Goal: Find contact information: Find contact information

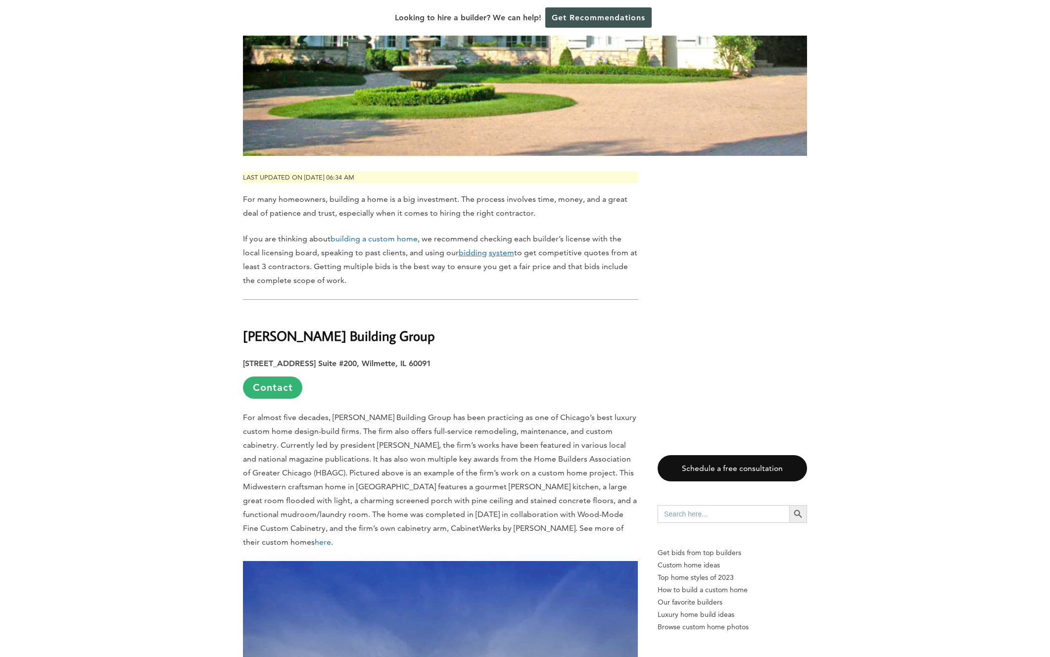
scroll to position [429, 0]
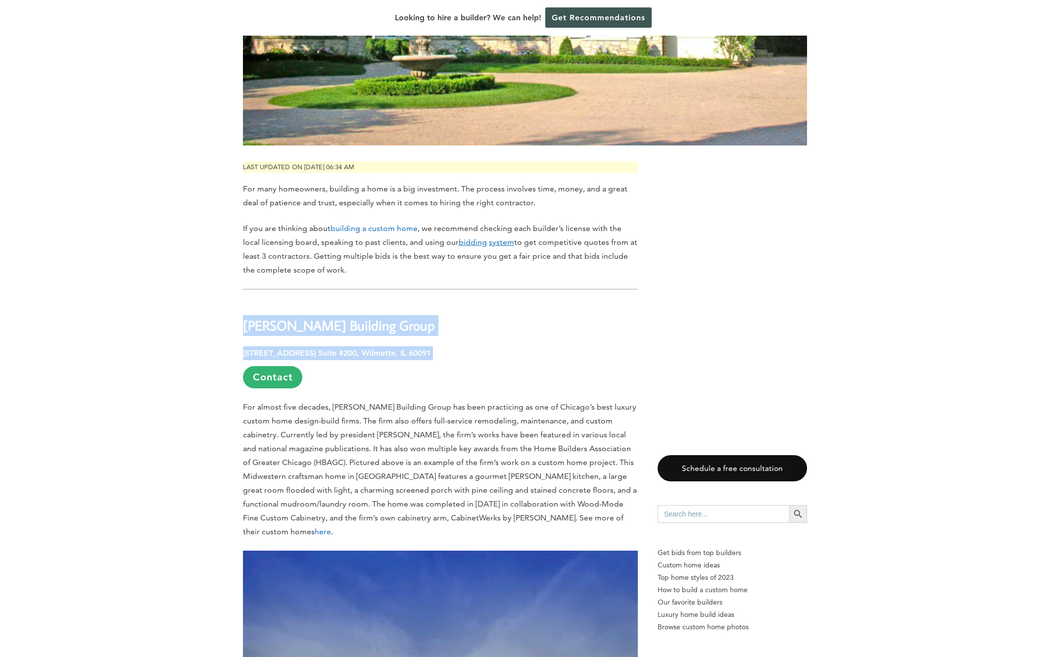
drag, startPoint x: 237, startPoint y: 297, endPoint x: 435, endPoint y: 329, distance: 200.0
copy div "[PERSON_NAME] Building Group [STREET_ADDRESS] Suite #200, Wilmette, IL 60091"
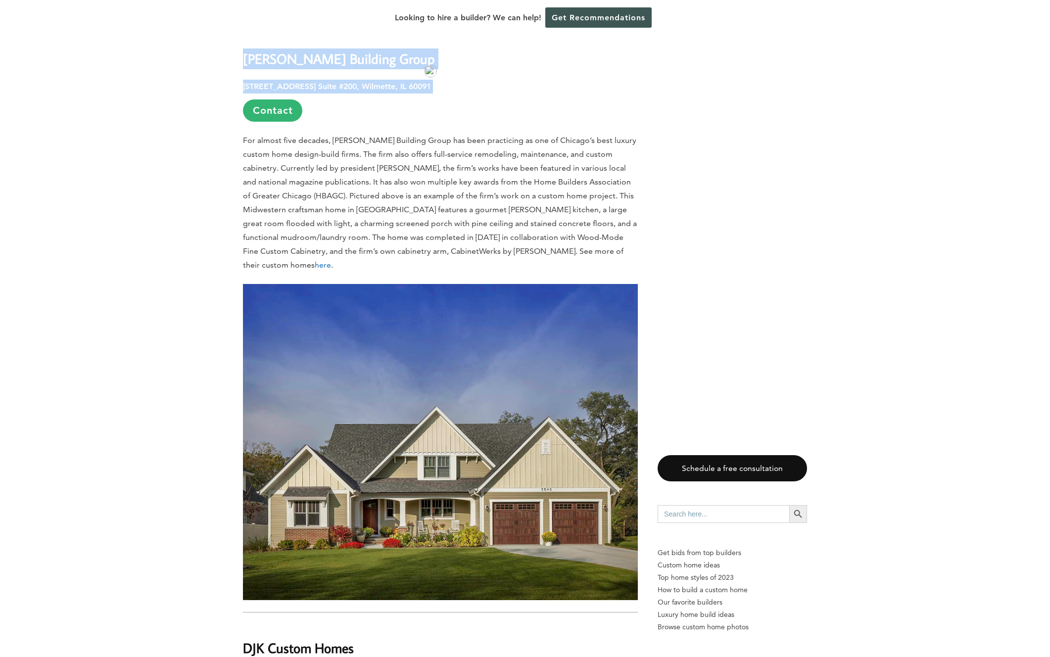
scroll to position [899, 0]
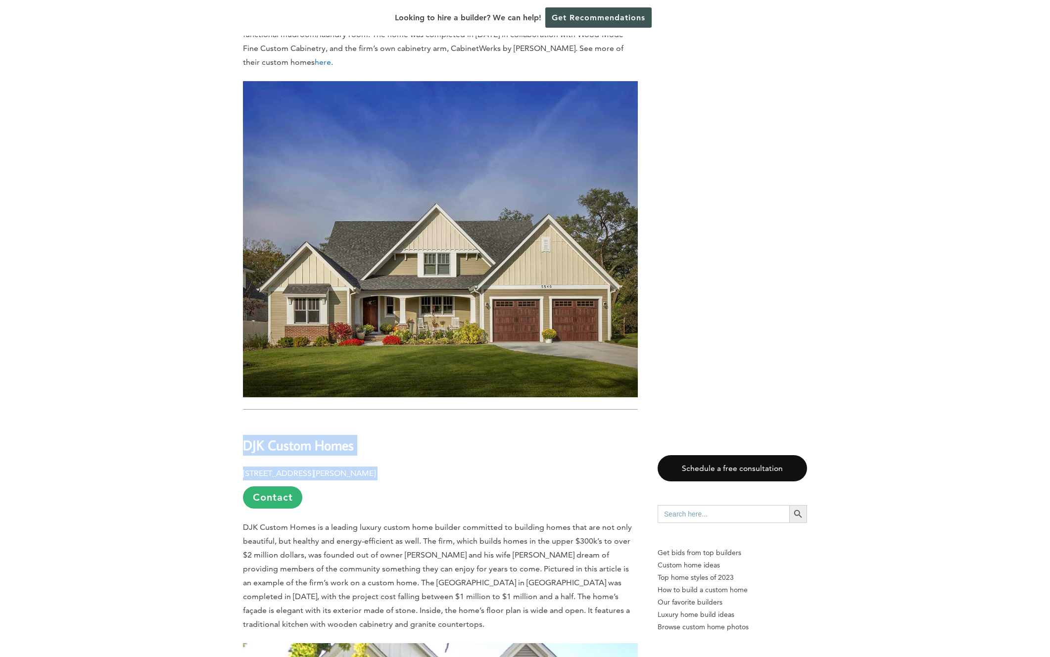
drag, startPoint x: 242, startPoint y: 418, endPoint x: 390, endPoint y: 455, distance: 152.0
click at [273, 486] on link "Contact" at bounding box center [272, 497] width 59 height 22
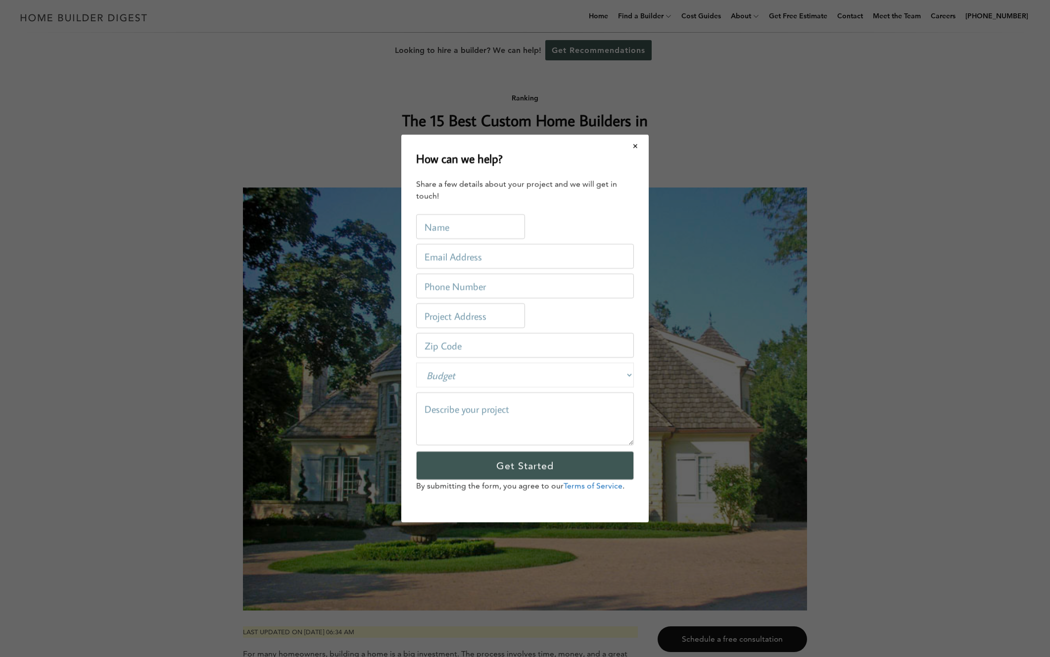
scroll to position [0, 0]
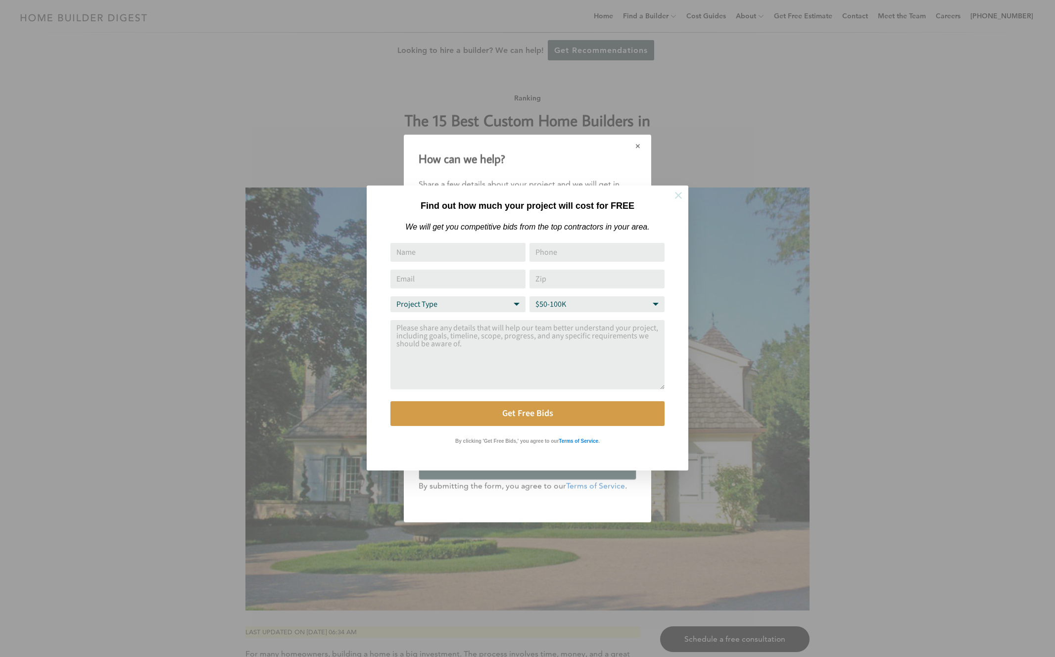
click at [679, 194] on icon at bounding box center [678, 195] width 7 height 7
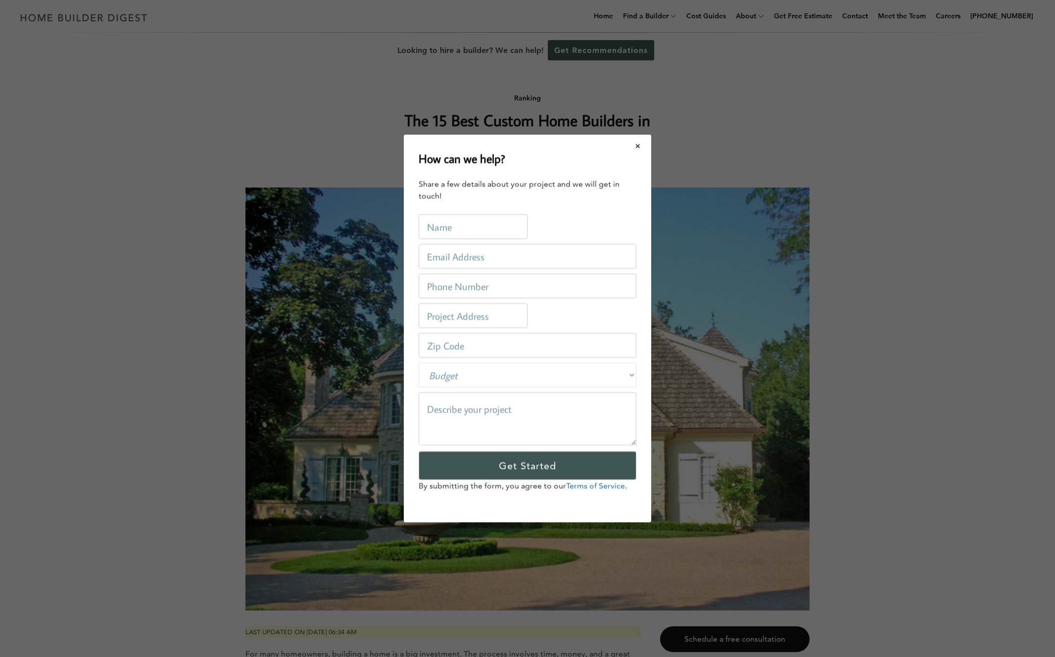
click at [344, 572] on div "How can we help? Share a few details about your project and we will get in touc…" at bounding box center [527, 328] width 1055 height 657
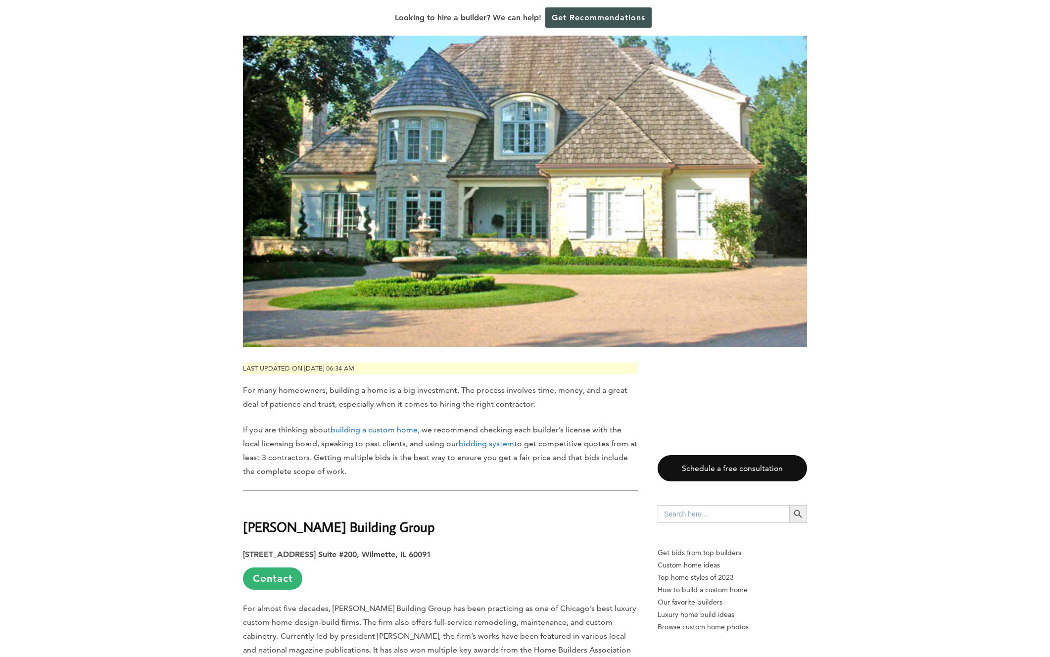
scroll to position [452, 0]
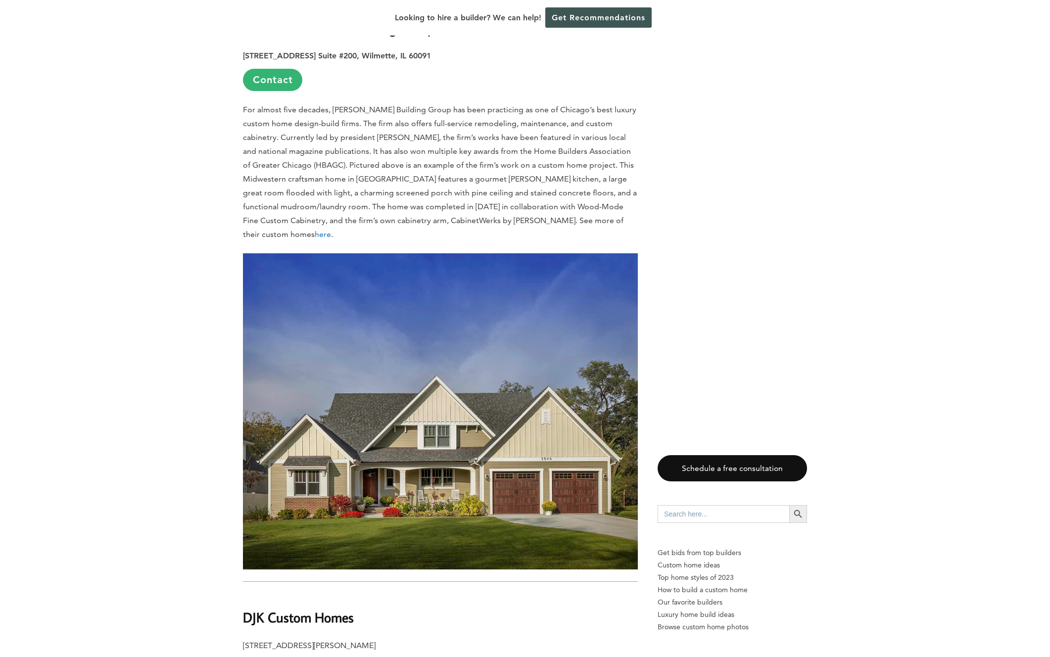
scroll to position [844, 0]
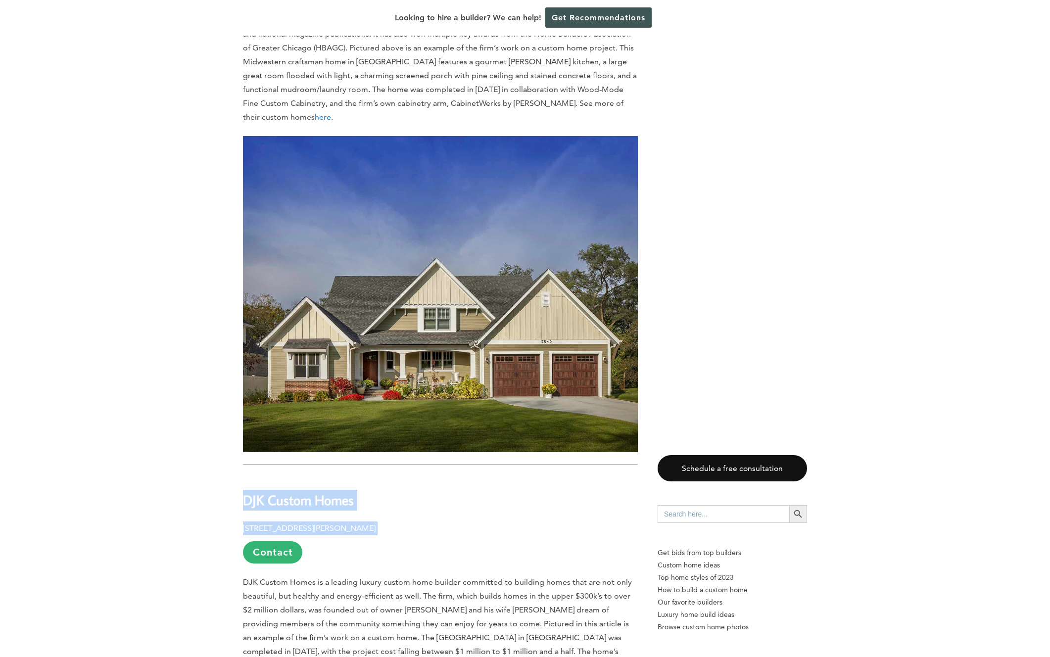
drag, startPoint x: 235, startPoint y: 475, endPoint x: 403, endPoint y: 510, distance: 171.4
copy div "DJK Custom Homes [STREET_ADDRESS][PERSON_NAME]"
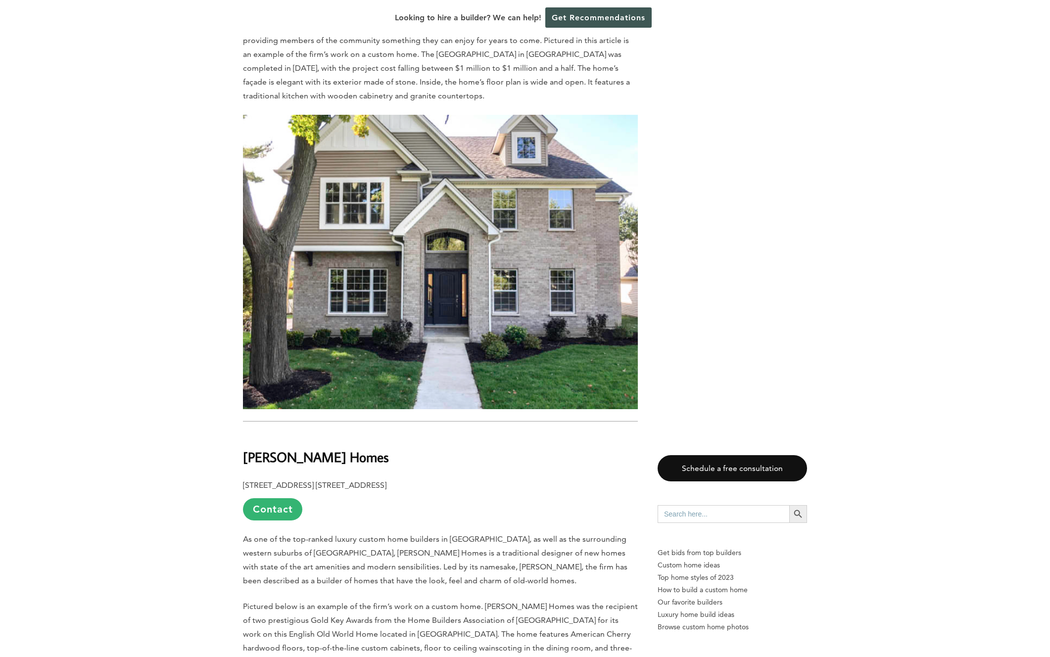
scroll to position [1458, 0]
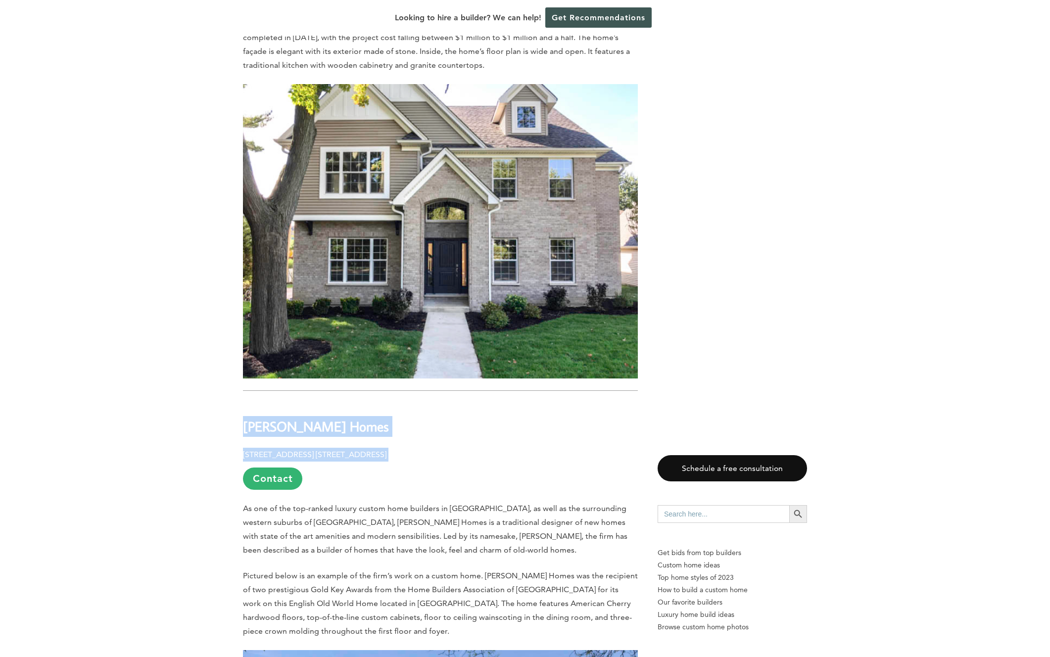
drag, startPoint x: 418, startPoint y: 429, endPoint x: 241, endPoint y: 396, distance: 180.2
copy div "[PERSON_NAME] Homes [STREET_ADDRESS] [STREET_ADDRESS]"
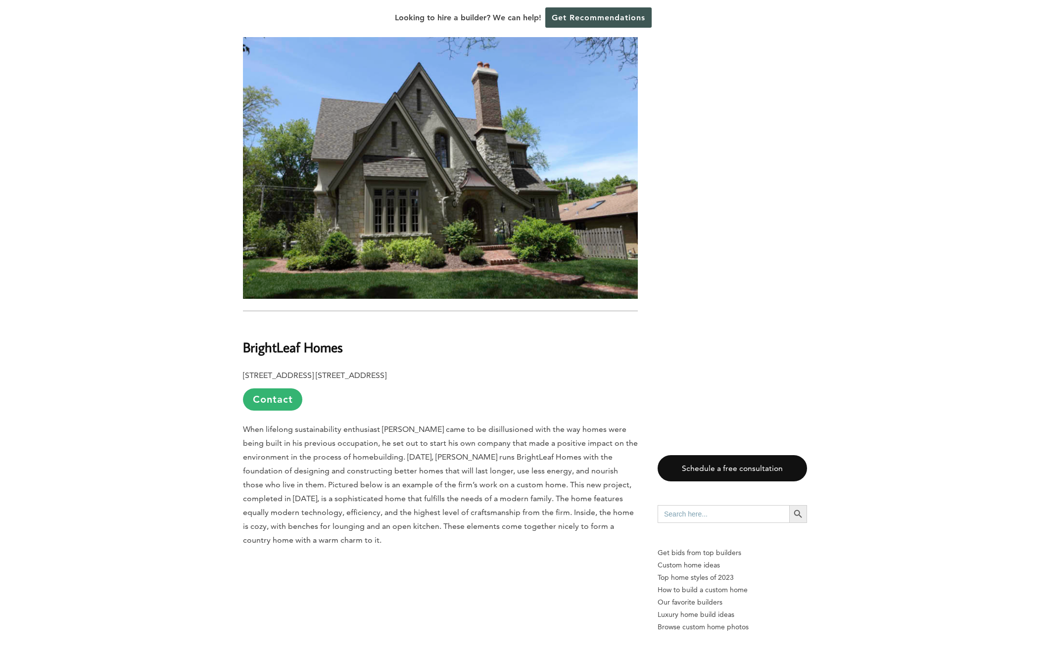
scroll to position [2090, 0]
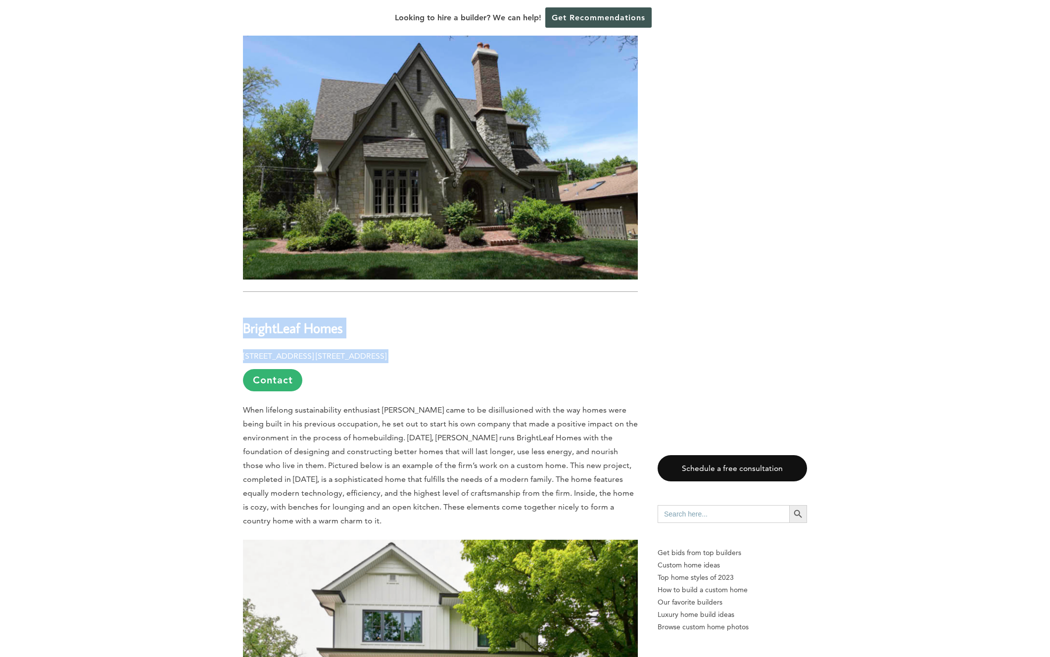
drag, startPoint x: 234, startPoint y: 302, endPoint x: 451, endPoint y: 335, distance: 219.3
copy div "BrightLeaf Homes [STREET_ADDRESS] [STREET_ADDRESS]"
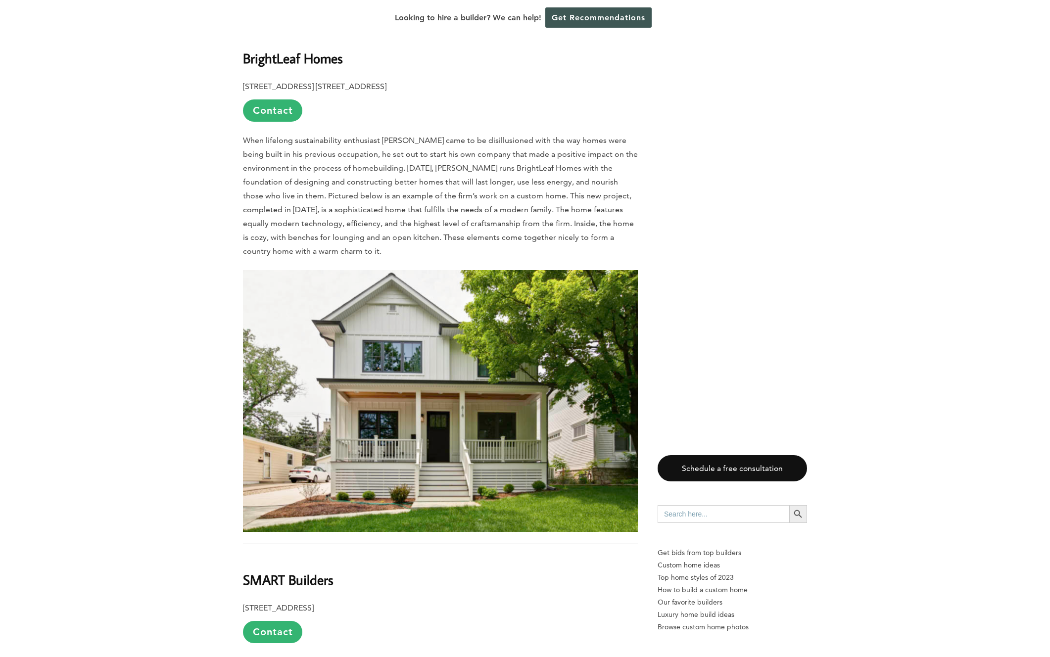
scroll to position [2533, 0]
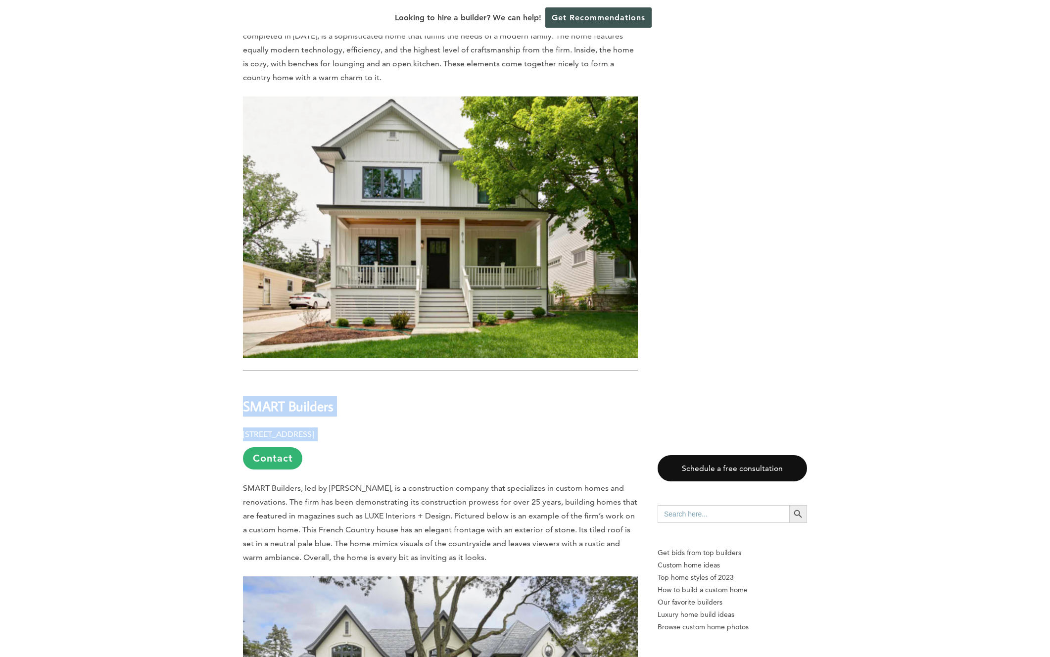
drag, startPoint x: 241, startPoint y: 375, endPoint x: 438, endPoint y: 418, distance: 201.4
copy div "SMART Builders [STREET_ADDRESS]"
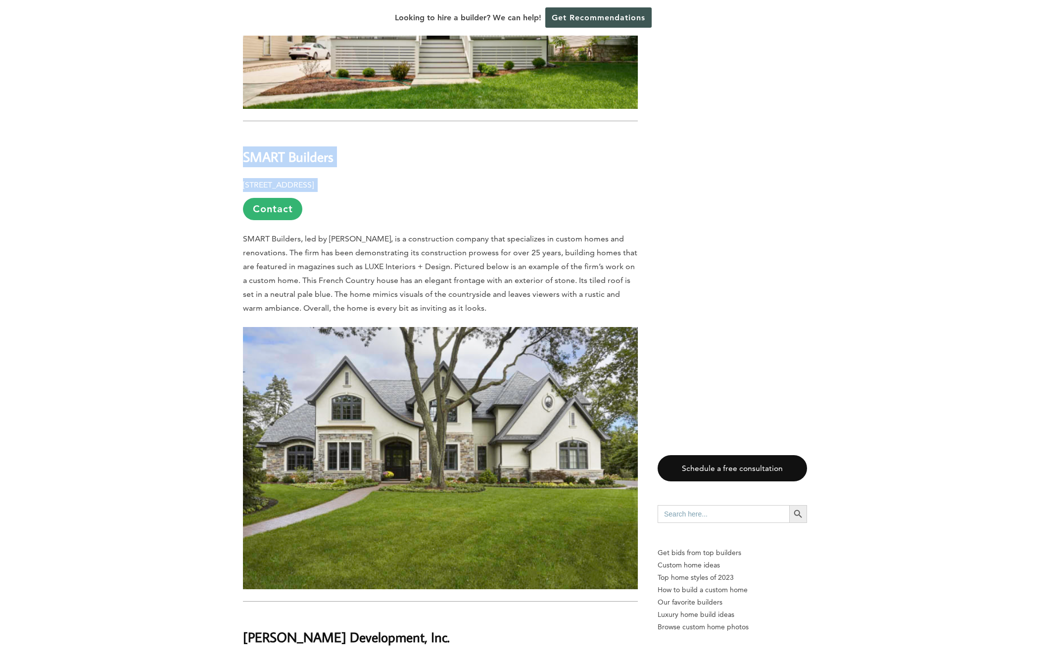
scroll to position [2913, 0]
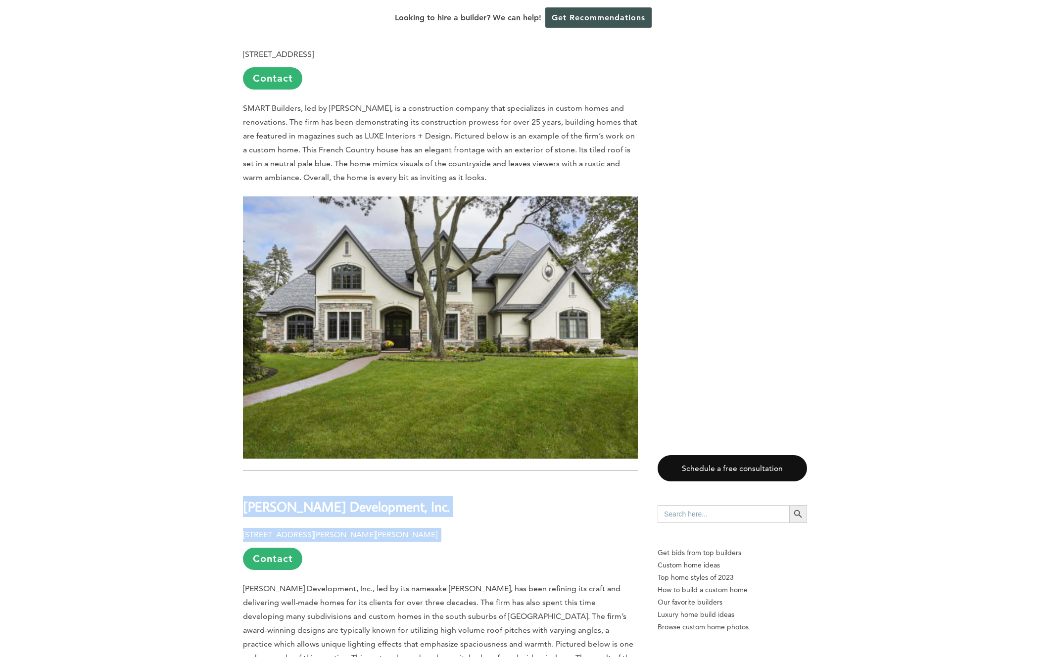
drag, startPoint x: 227, startPoint y: 477, endPoint x: 447, endPoint y: 518, distance: 223.9
copy div "[PERSON_NAME] Development, Inc. [STREET_ADDRESS][PERSON_NAME][PERSON_NAME]"
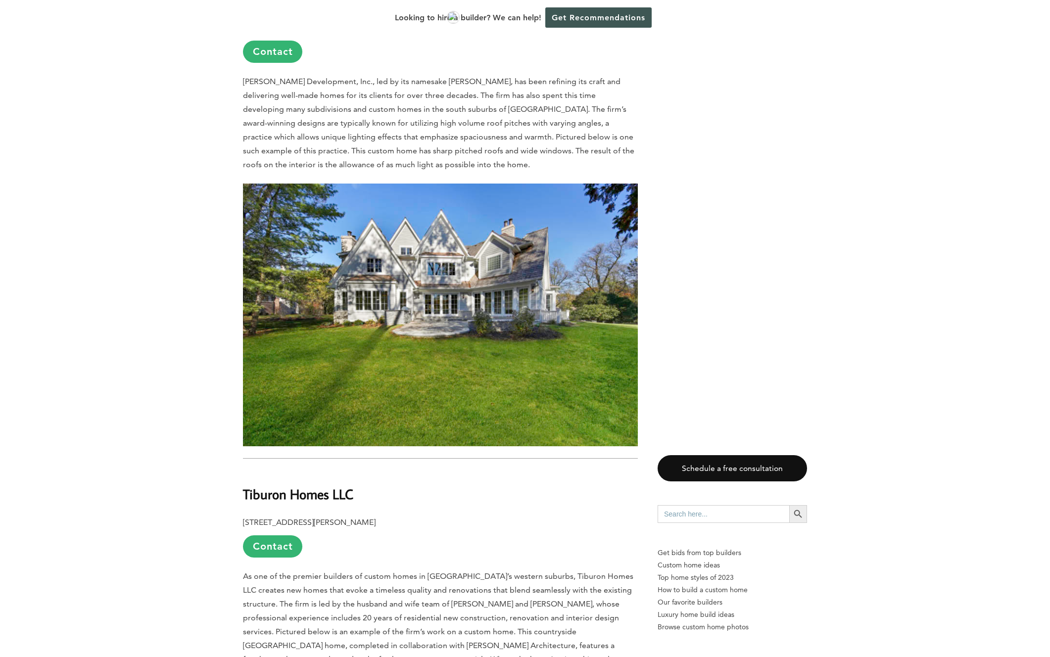
scroll to position [3436, 0]
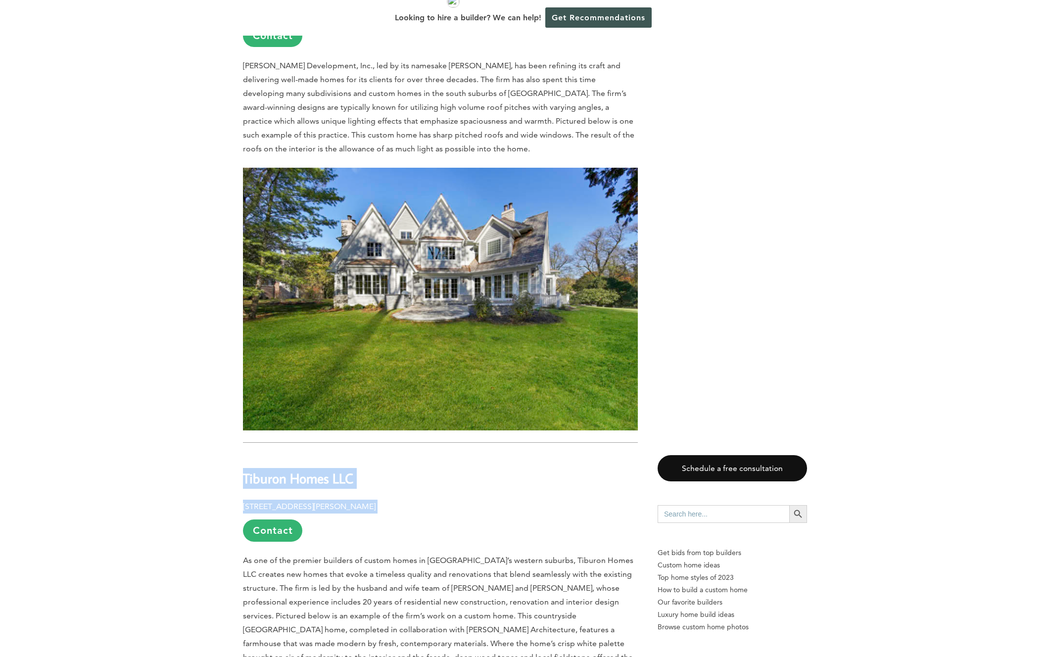
drag, startPoint x: 235, startPoint y: 449, endPoint x: 387, endPoint y: 483, distance: 155.6
copy div "Tiburon Homes LLC [STREET_ADDRESS][PERSON_NAME]"
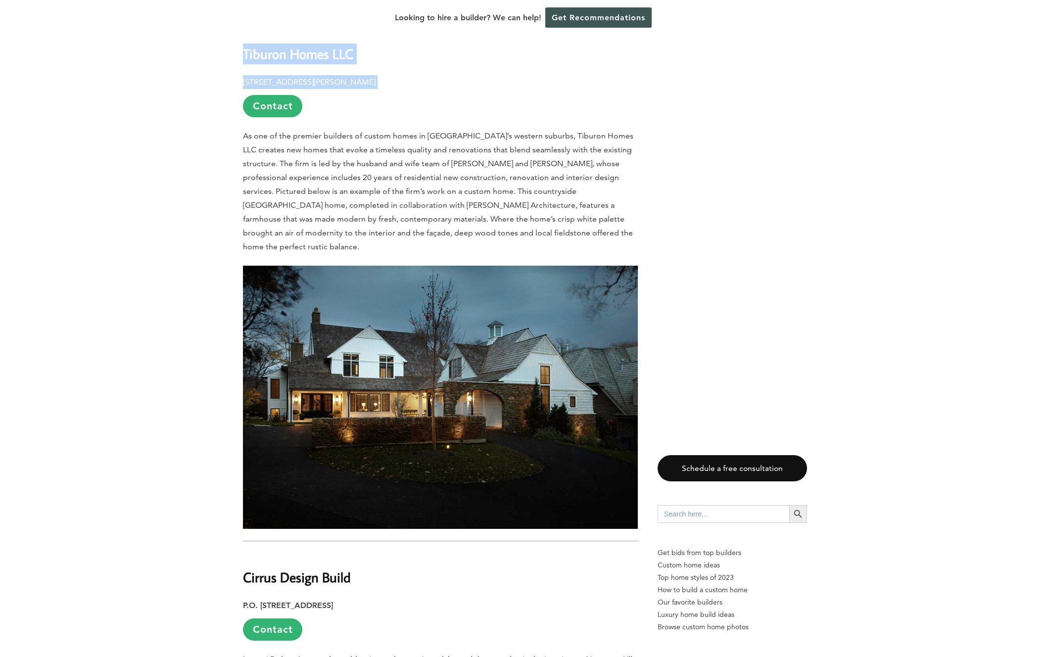
scroll to position [3998, 0]
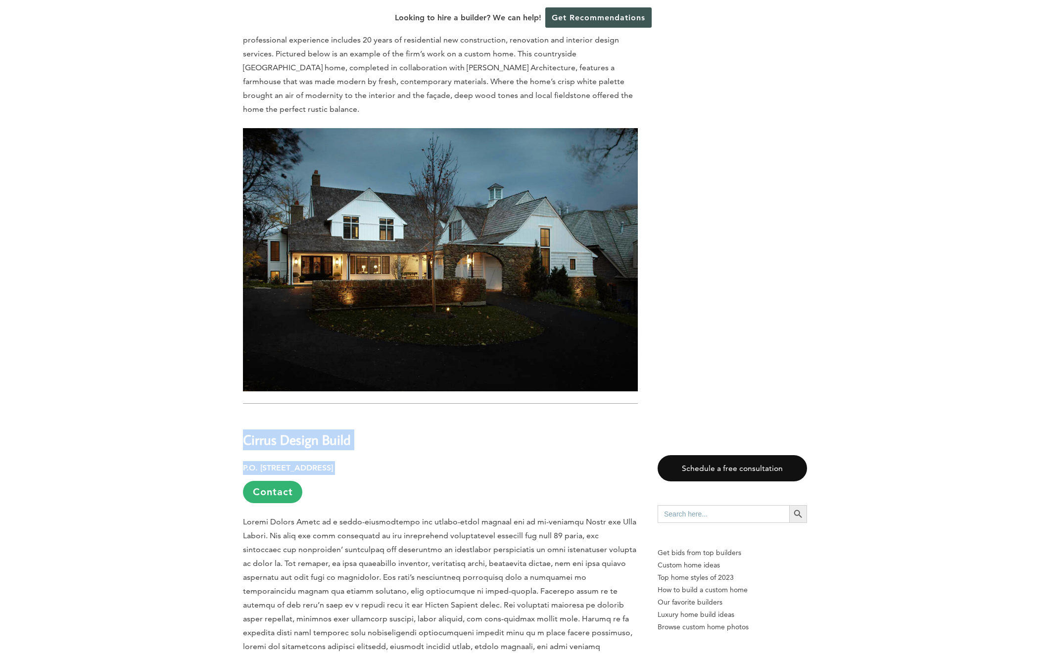
drag, startPoint x: 230, startPoint y: 399, endPoint x: 400, endPoint y: 432, distance: 173.3
copy div "Cirrus Design Build P.O. [STREET_ADDRESS]"
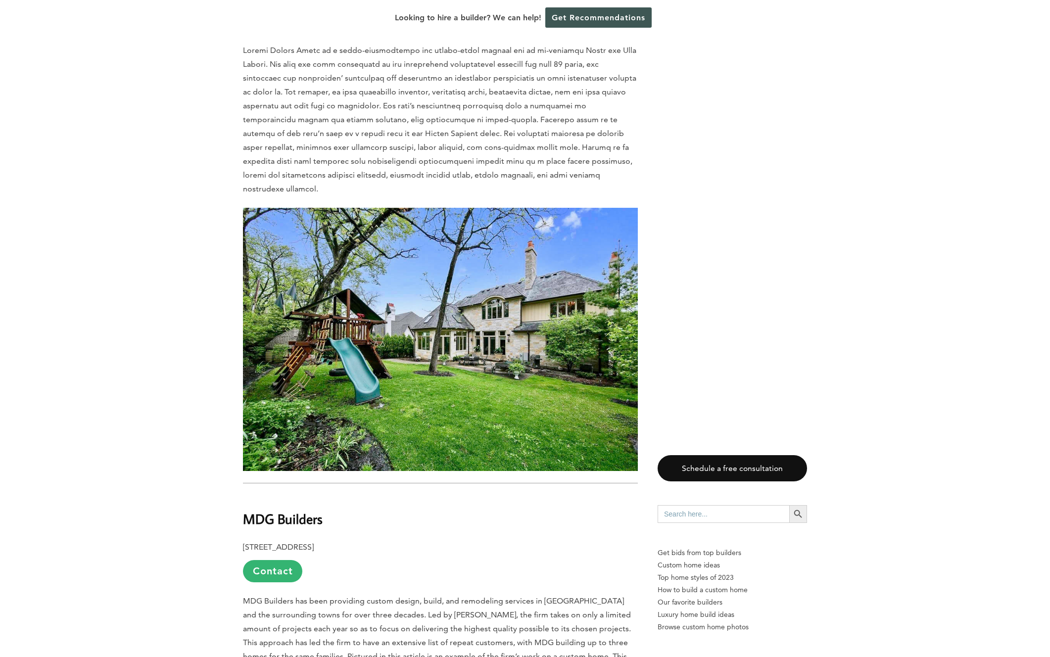
scroll to position [4476, 0]
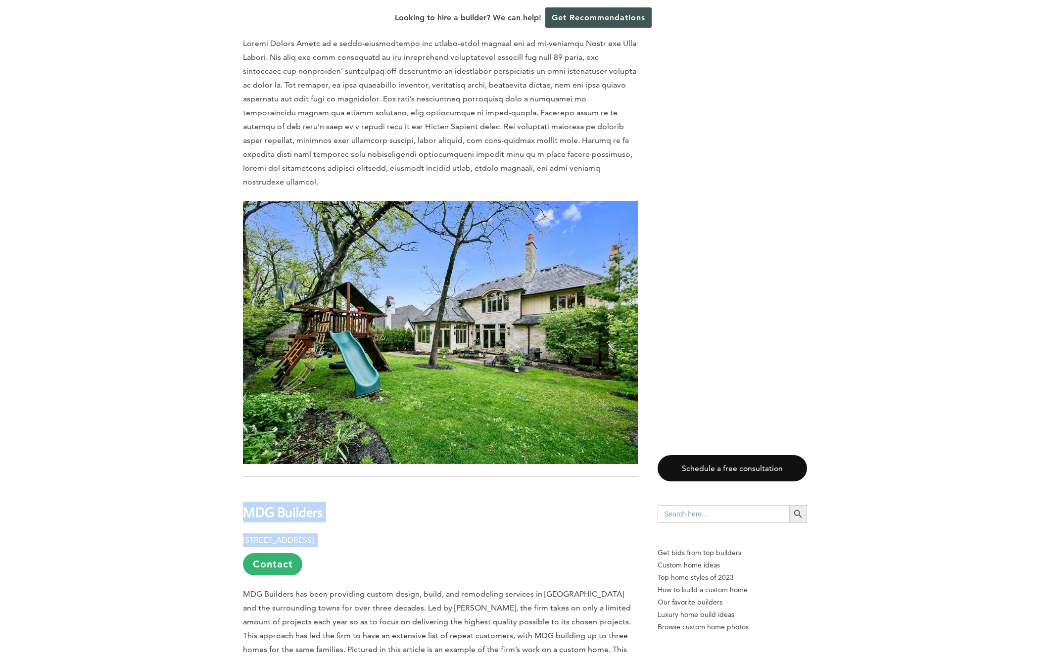
drag, startPoint x: 238, startPoint y: 459, endPoint x: 405, endPoint y: 496, distance: 170.8
copy div "MDG Builders [STREET_ADDRESS]"
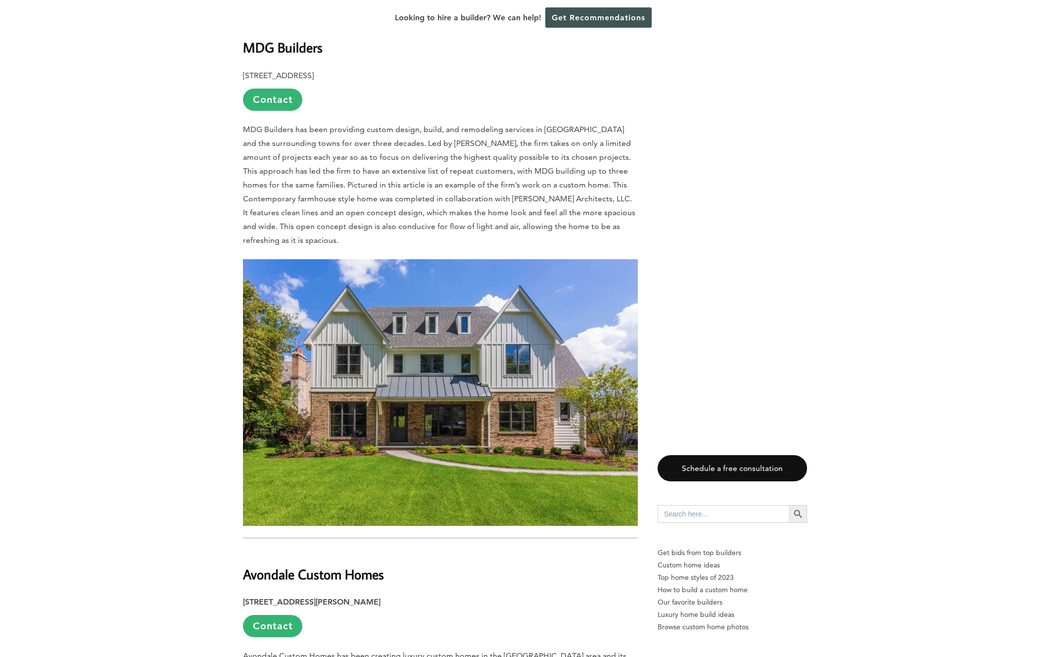
click at [229, 567] on div "Last updated on [DATE] 06:34 am For many homeowners, building a home is a big i…" at bounding box center [525, 281] width 596 height 9295
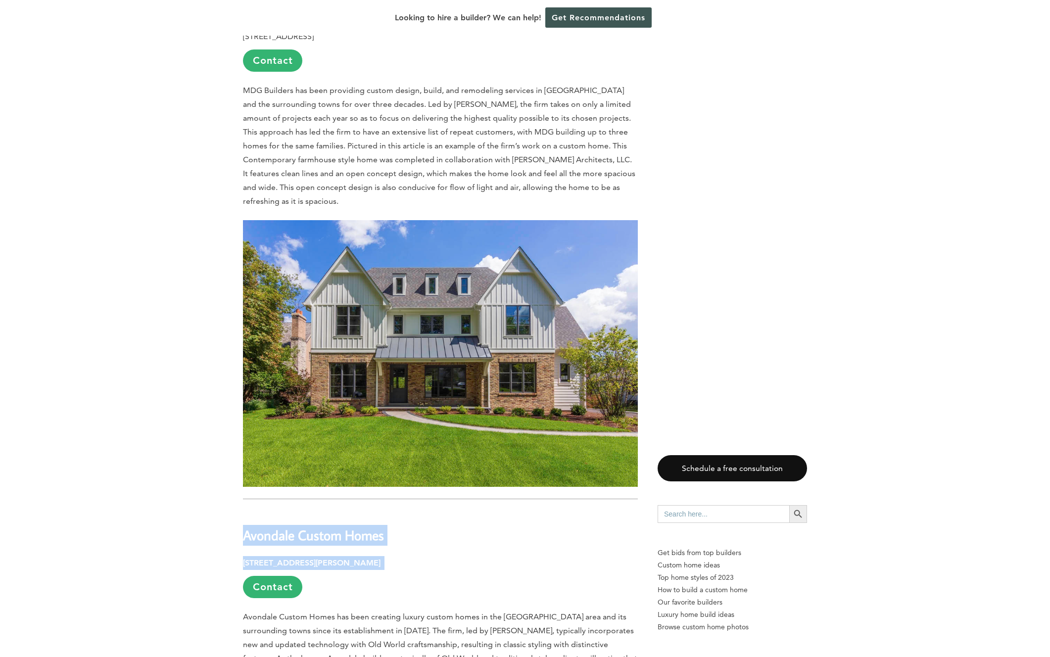
drag, startPoint x: 234, startPoint y: 483, endPoint x: 410, endPoint y: 525, distance: 180.1
click at [410, 525] on div "Last updated on [DATE] 06:34 am For many homeowners, building a home is a big i…" at bounding box center [525, 176] width 596 height 9163
copy div "Avondale Custom Homes [STREET_ADDRESS][PERSON_NAME]"
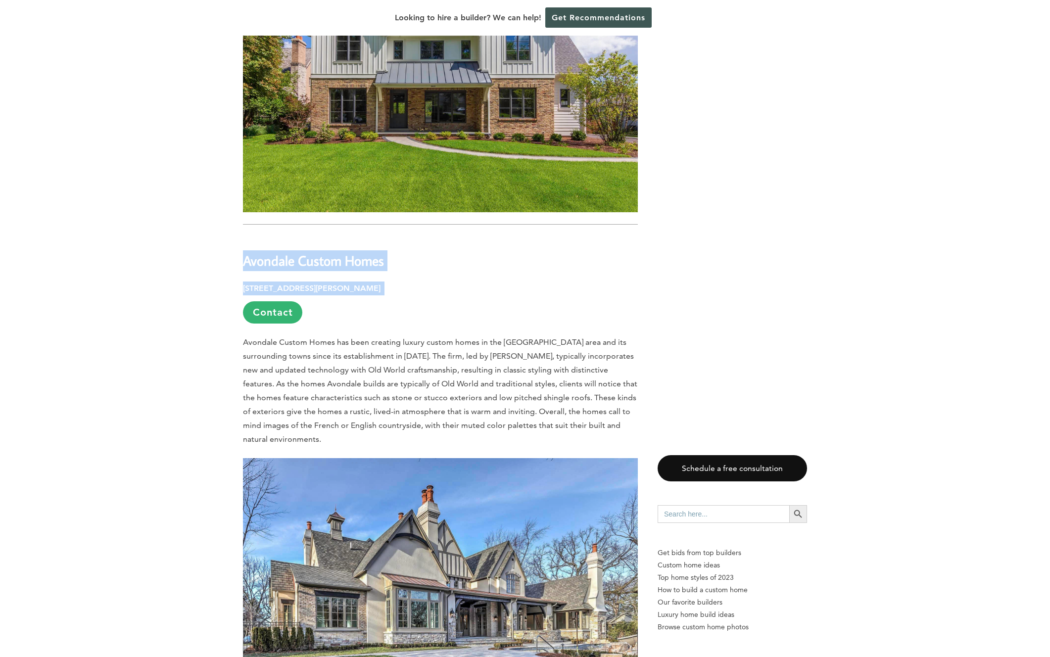
scroll to position [5539, 0]
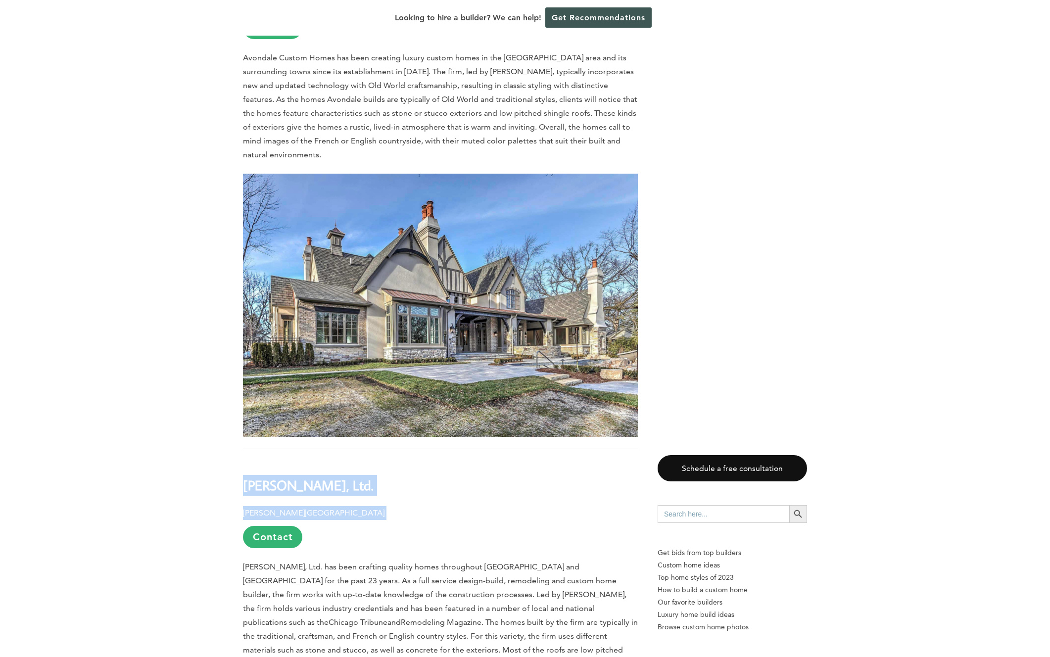
drag, startPoint x: 235, startPoint y: 432, endPoint x: 349, endPoint y: 466, distance: 118.3
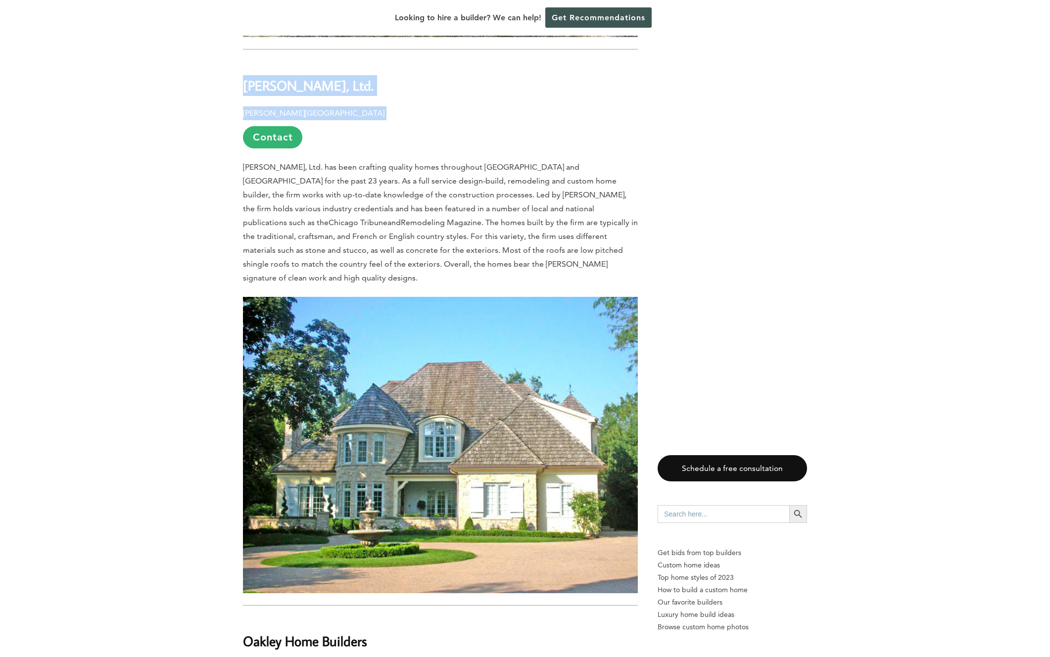
scroll to position [6049, 0]
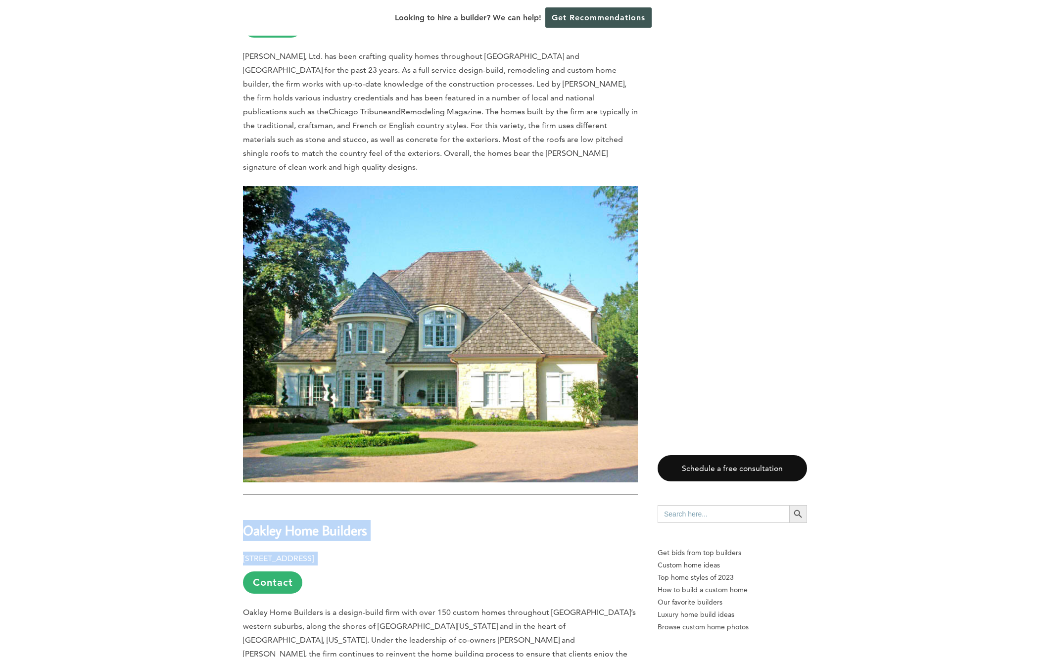
drag, startPoint x: 240, startPoint y: 460, endPoint x: 449, endPoint y: 505, distance: 213.1
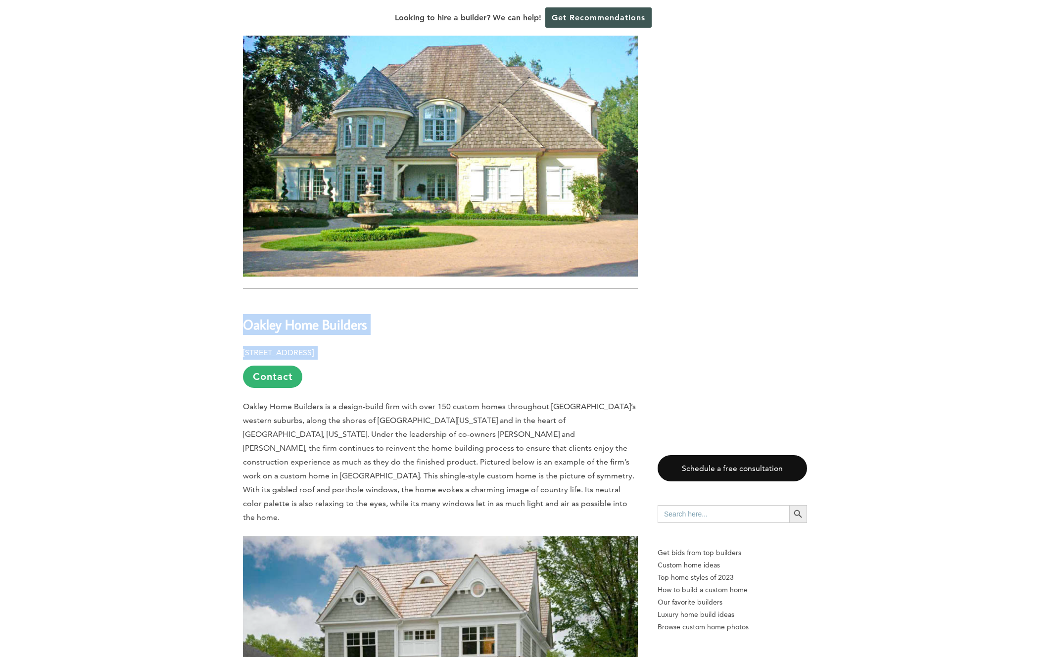
scroll to position [6532, 0]
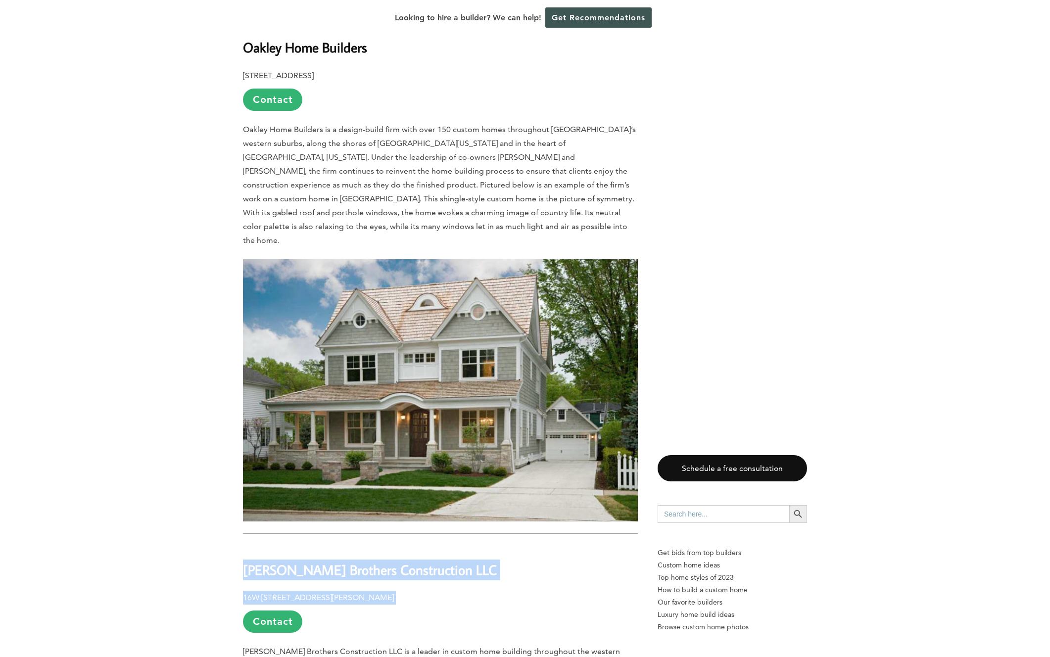
drag, startPoint x: 229, startPoint y: 481, endPoint x: 427, endPoint y: 518, distance: 201.8
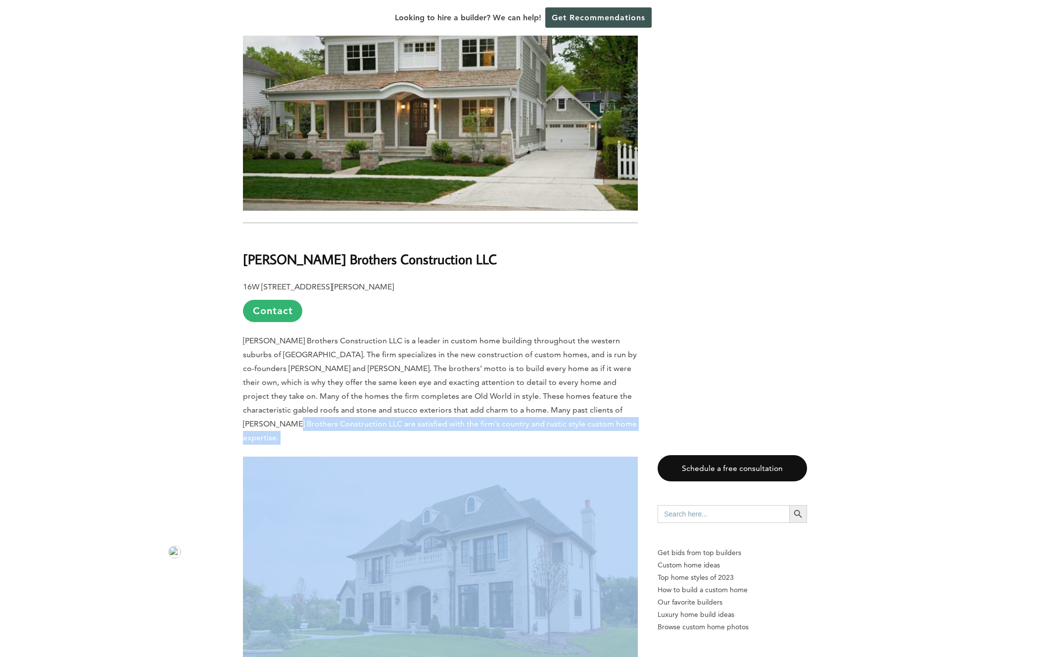
scroll to position [7114, 0]
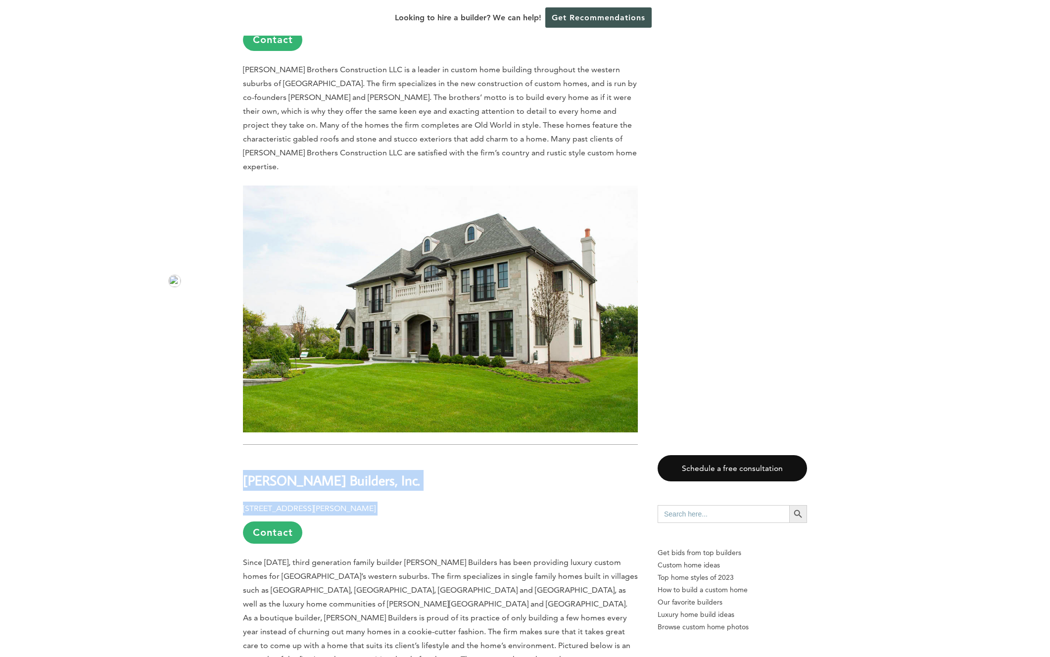
drag, startPoint x: 231, startPoint y: 382, endPoint x: 387, endPoint y: 421, distance: 160.6
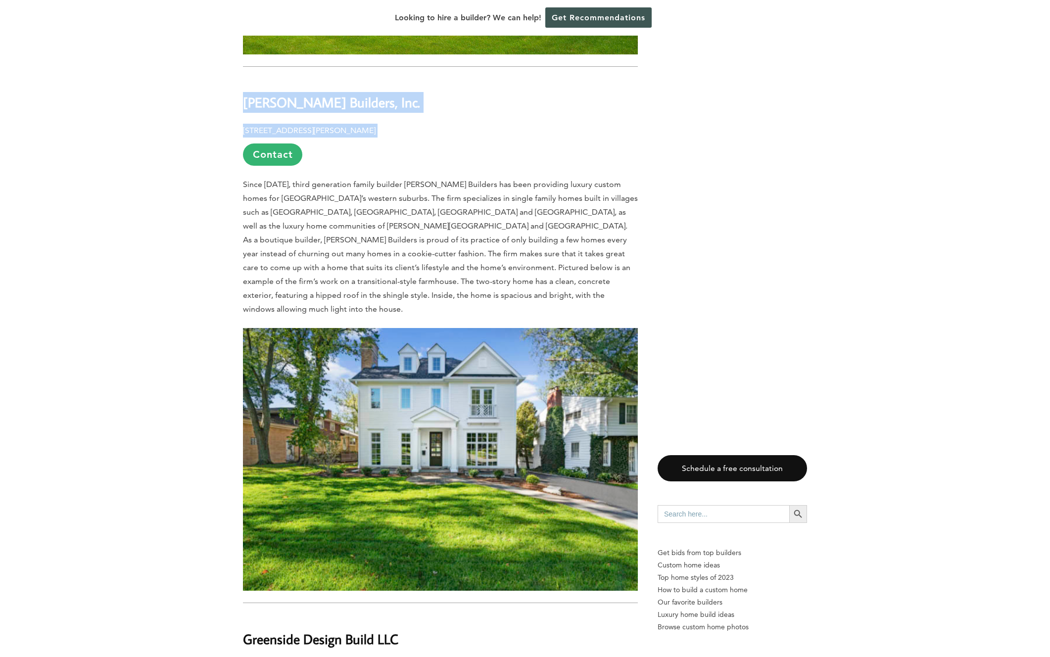
scroll to position [7614, 0]
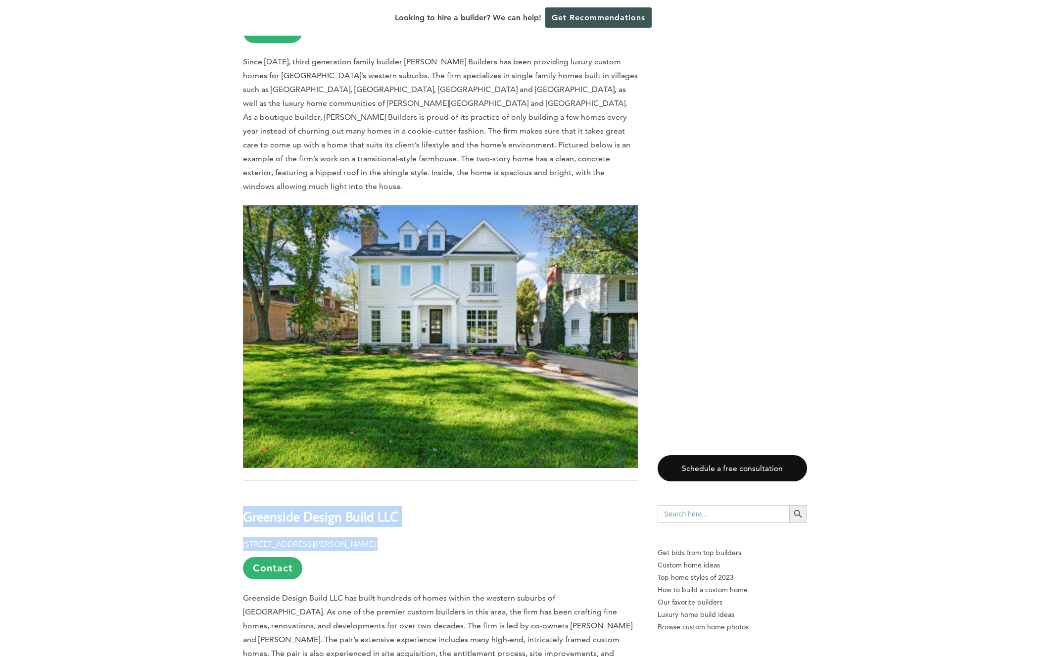
drag, startPoint x: 233, startPoint y: 403, endPoint x: 452, endPoint y: 438, distance: 221.9
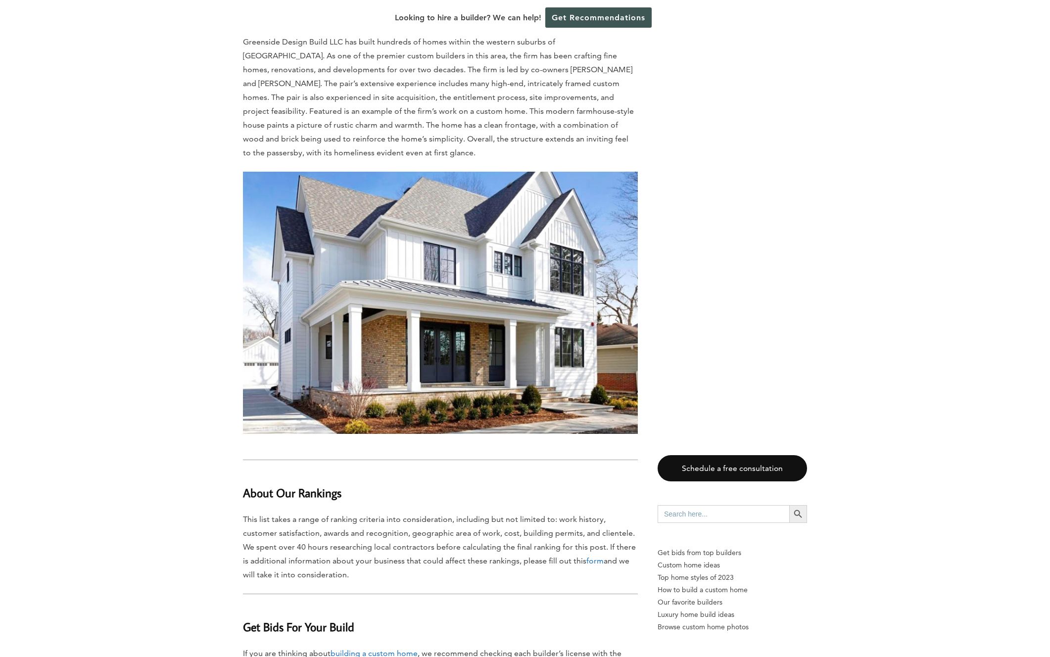
scroll to position [8325, 0]
